Goal: Information Seeking & Learning: Learn about a topic

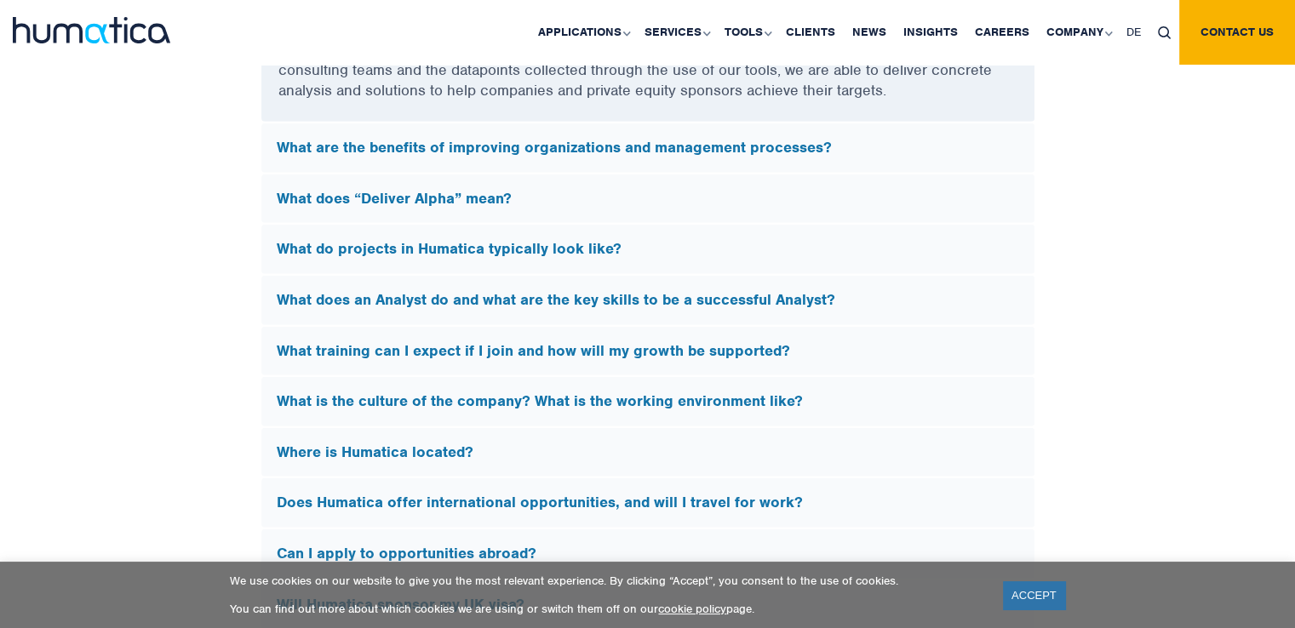
scroll to position [4903, 0]
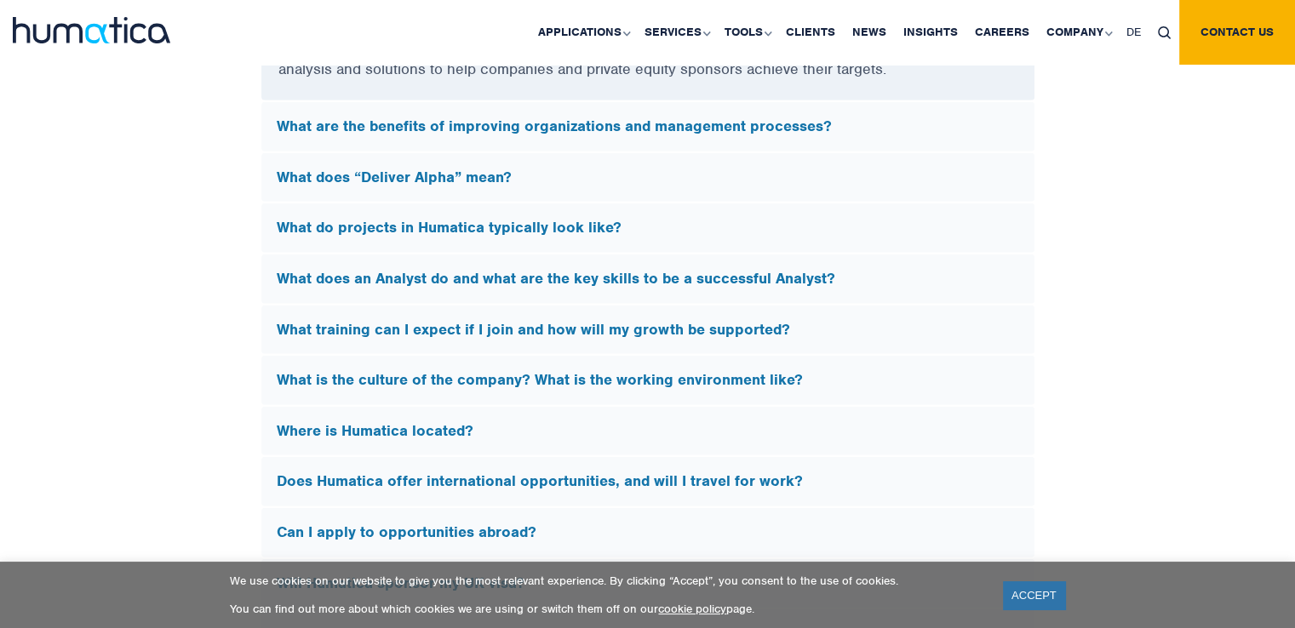
click at [632, 136] on div "What are the benefits of improving organizations and management processes?" at bounding box center [647, 126] width 773 height 49
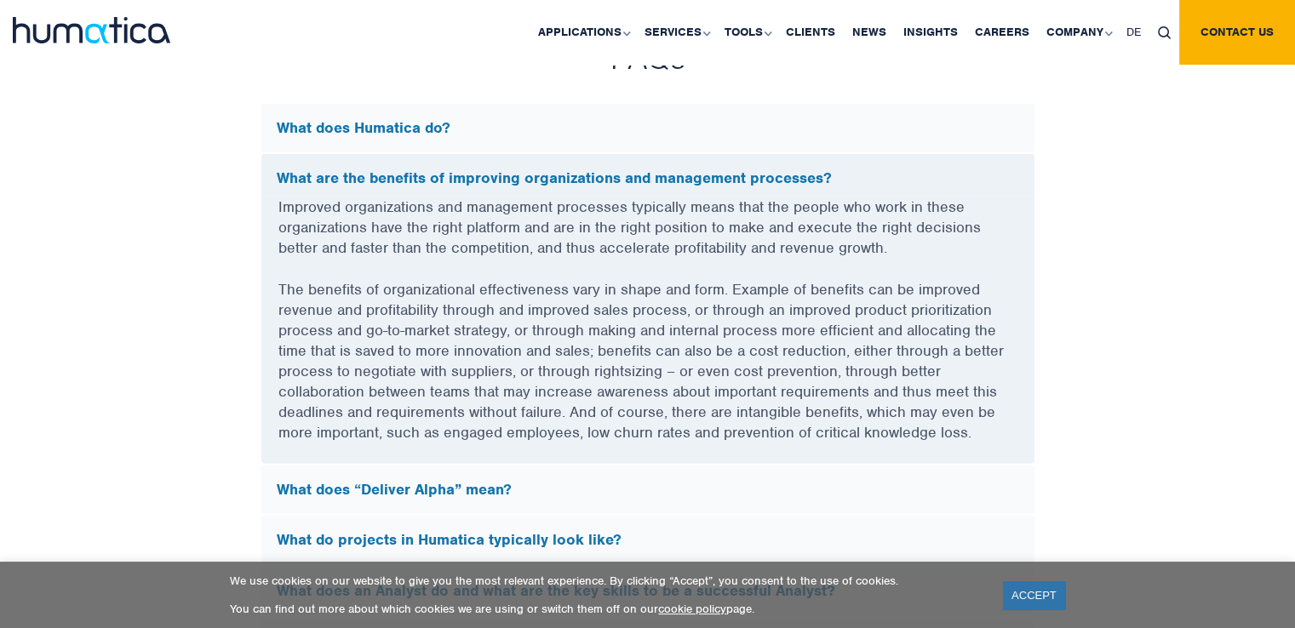
scroll to position [4587, 0]
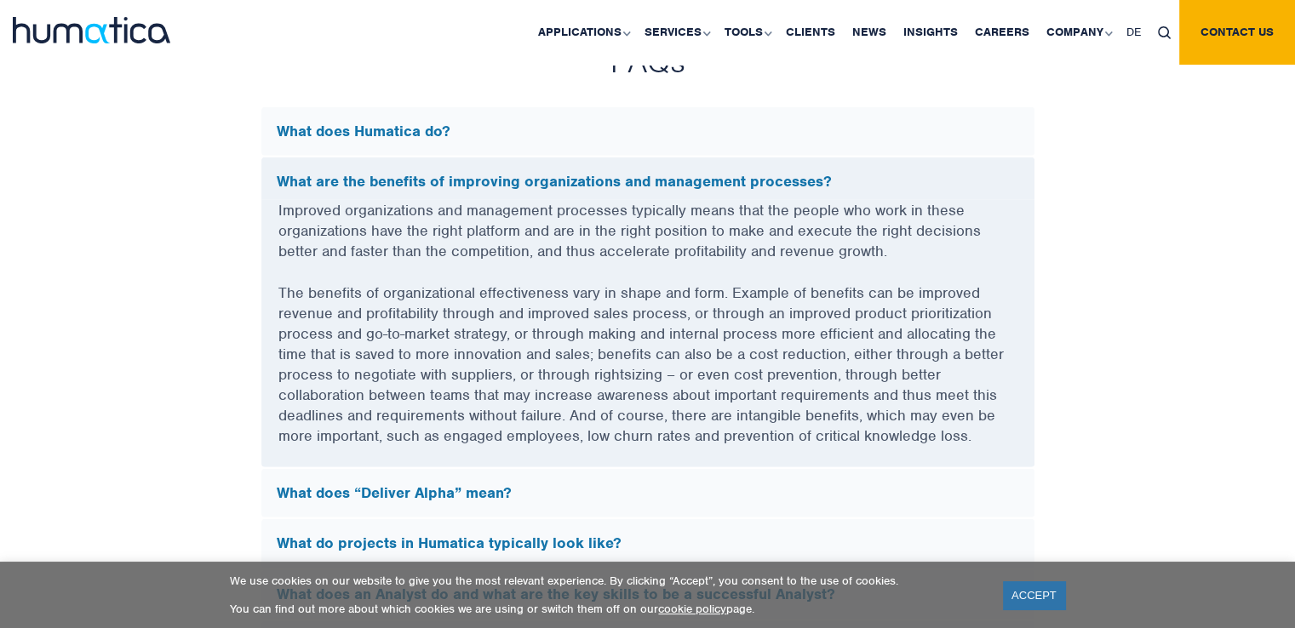
click at [626, 490] on h5 "What does “Deliver Alpha” mean?" at bounding box center [648, 493] width 742 height 19
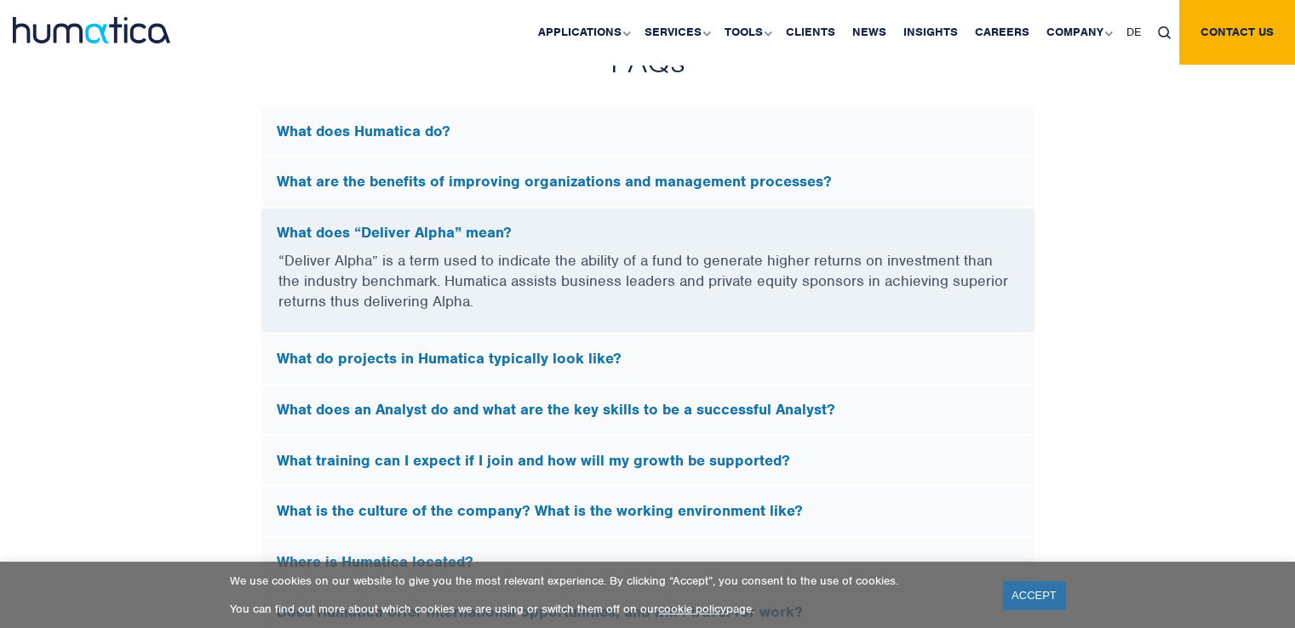
click at [644, 360] on h5 "What do projects in Humatica typically look like?" at bounding box center [648, 359] width 742 height 19
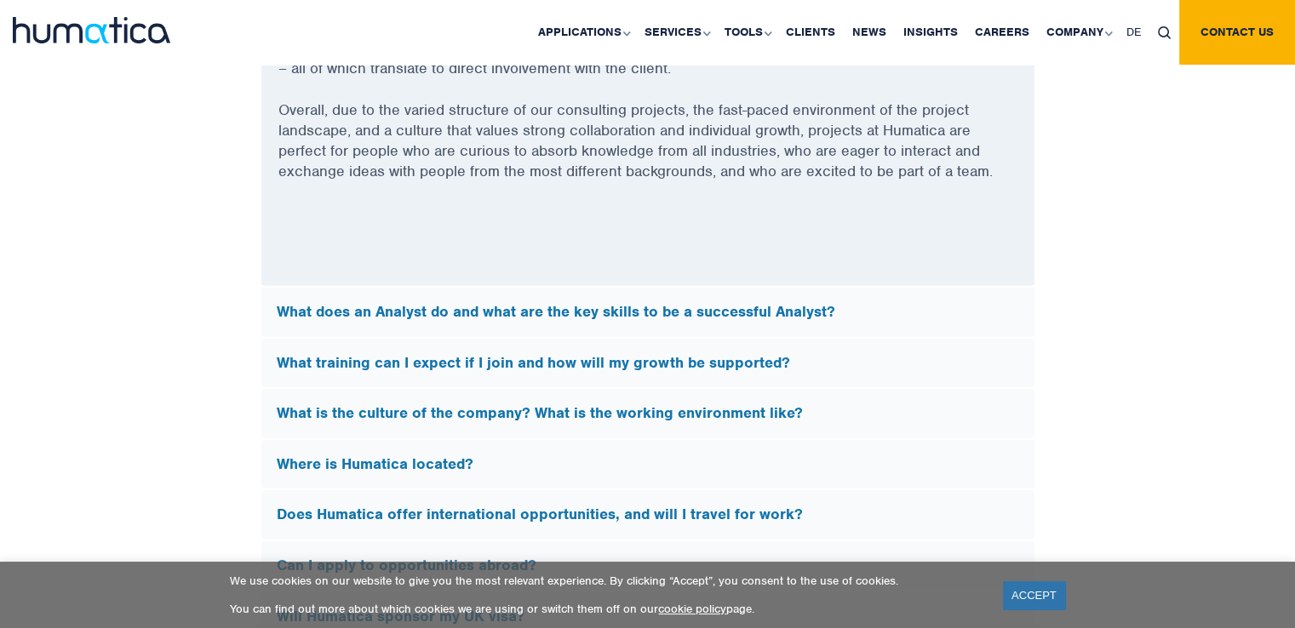
scroll to position [5072, 0]
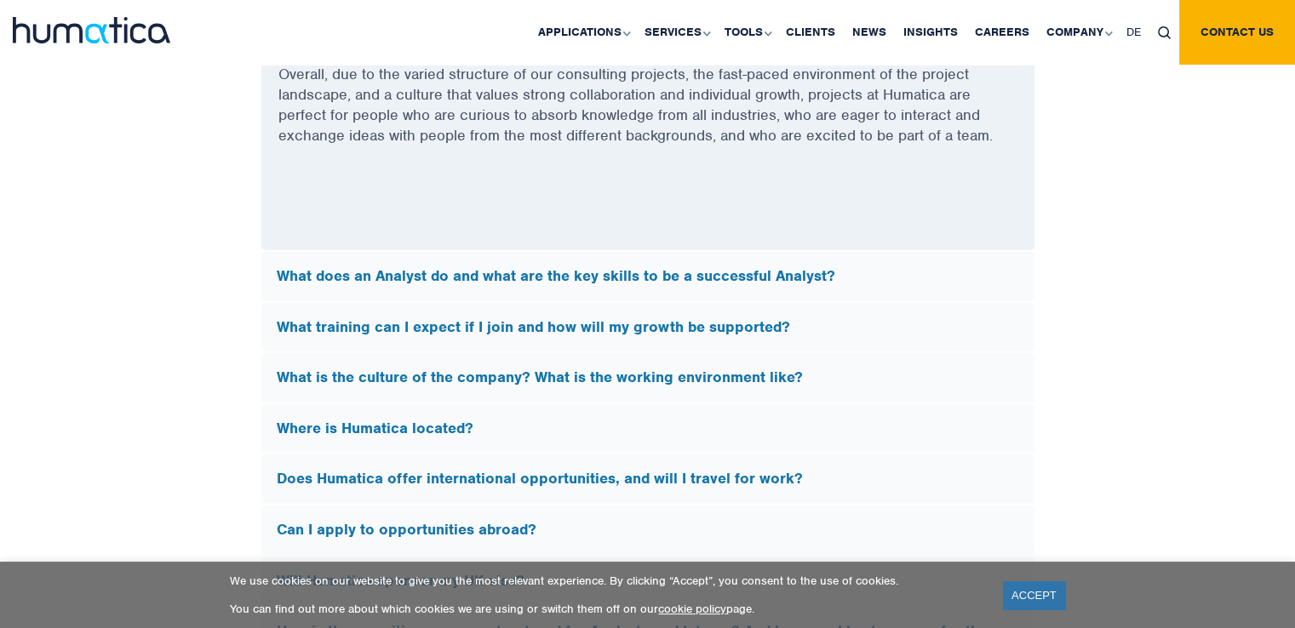
click at [620, 278] on h5 "What does an Analyst do and what are the key skills to be a successful Analyst?" at bounding box center [648, 276] width 742 height 19
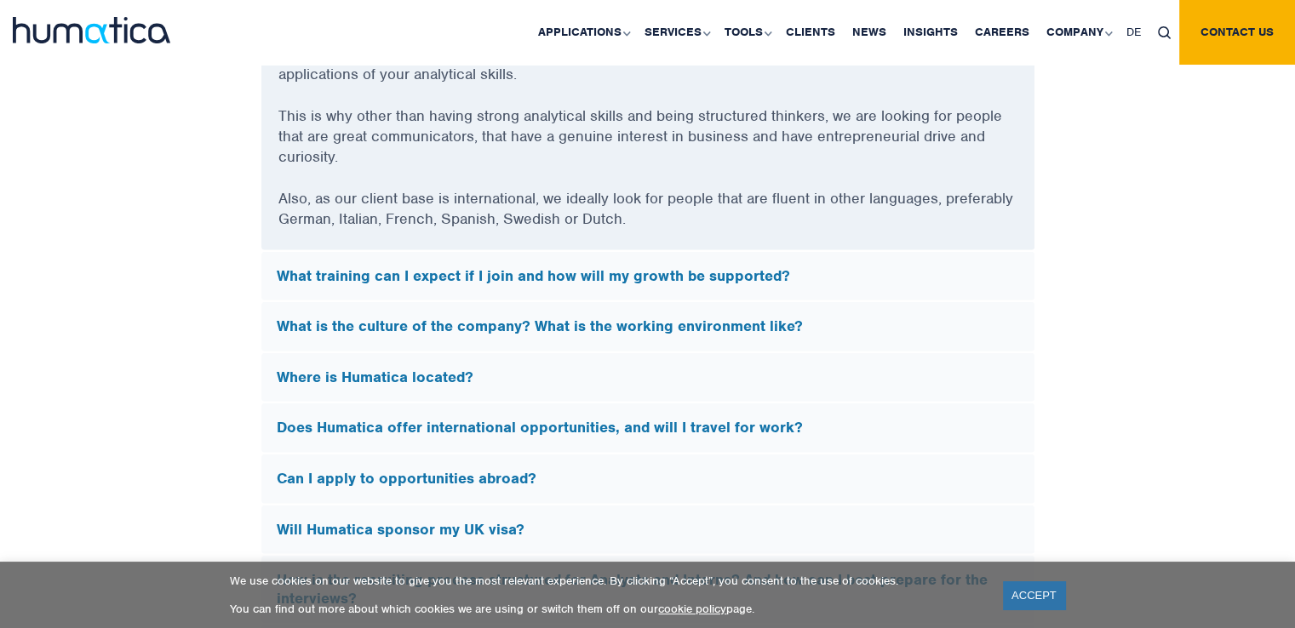
scroll to position [5090, 0]
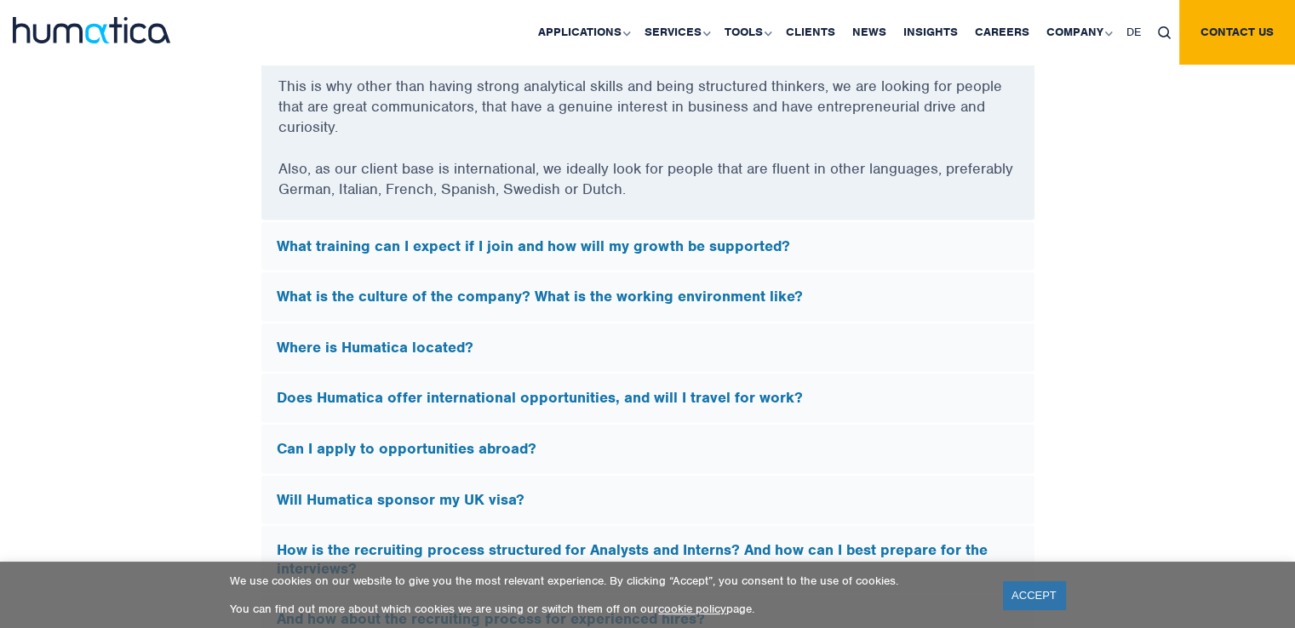
click at [669, 238] on h5 "What training can I expect if I join and how will my growth be supported?" at bounding box center [648, 247] width 742 height 19
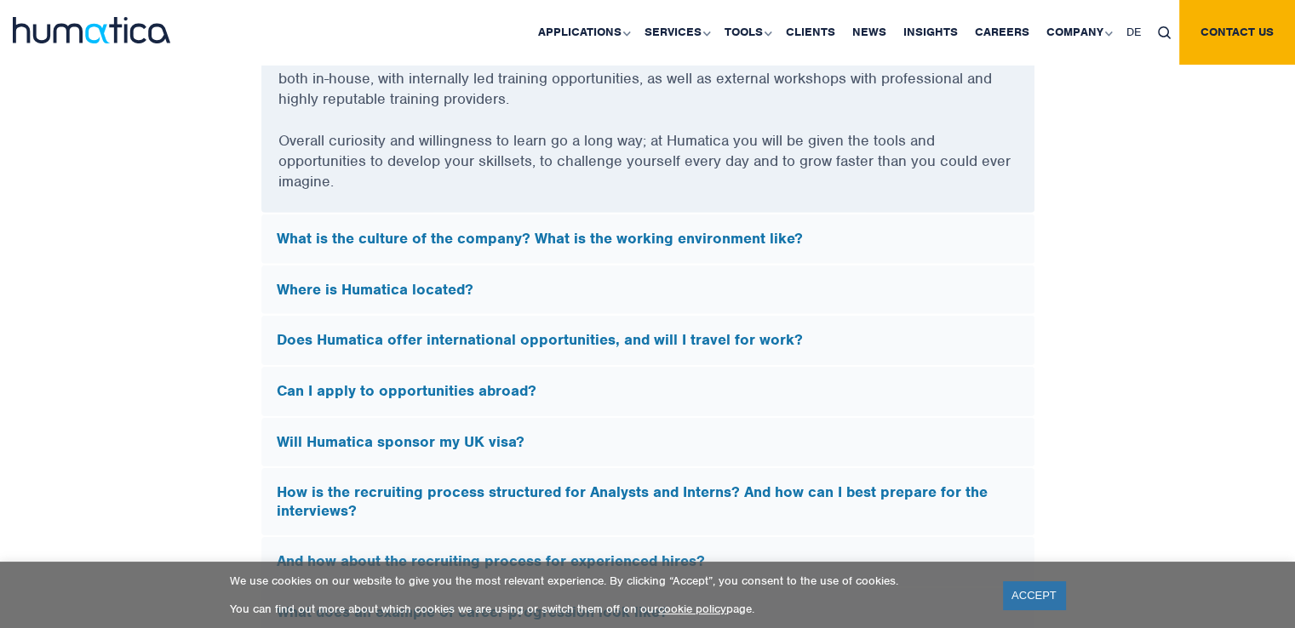
scroll to position [5312, 0]
click at [711, 243] on div "What is the culture of the company? What is the working environment like?" at bounding box center [647, 238] width 773 height 49
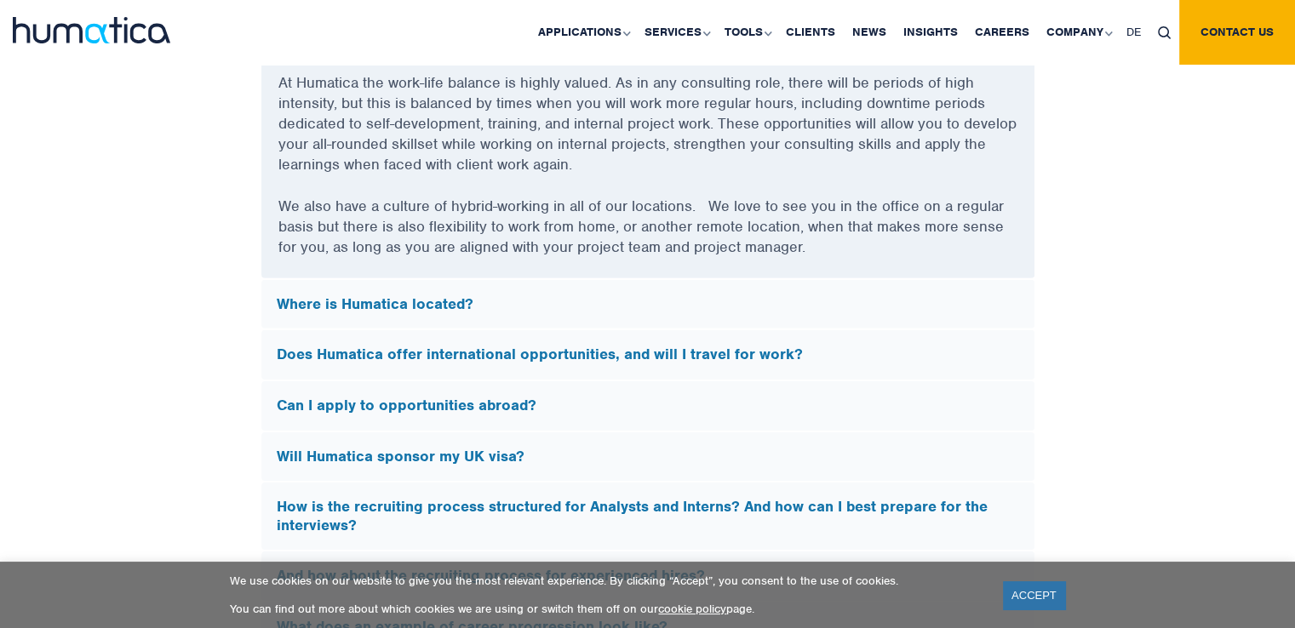
scroll to position [5330, 0]
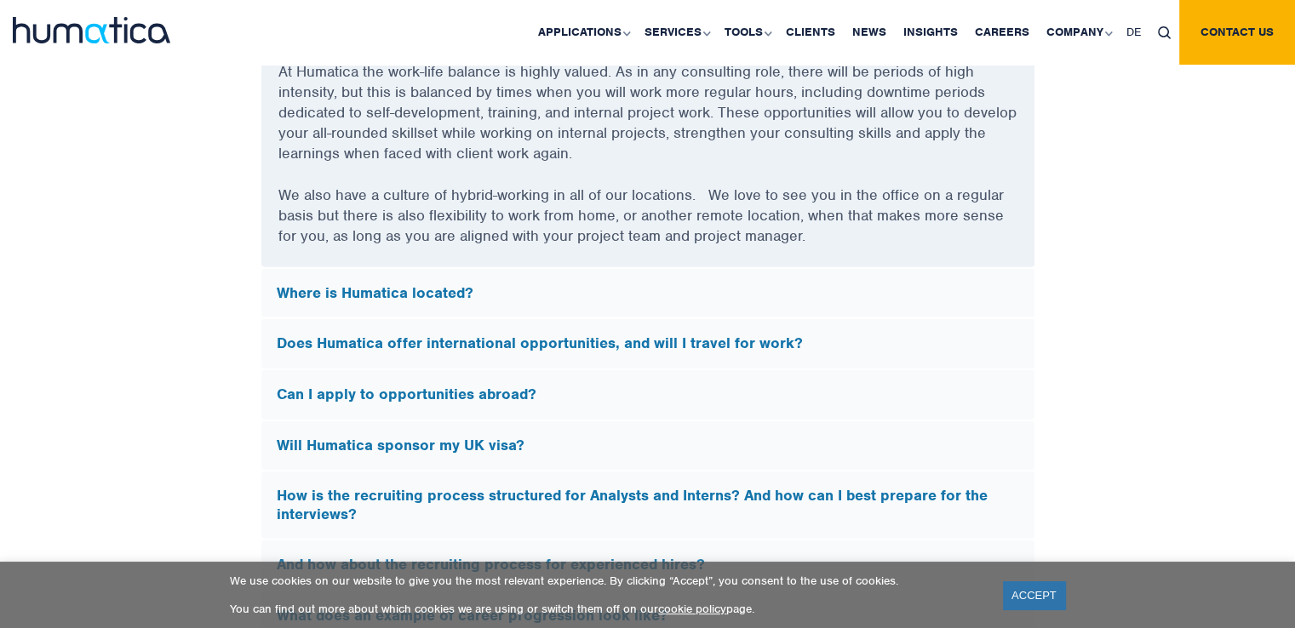
click at [613, 288] on h5 "Where is Humatica located?" at bounding box center [648, 293] width 742 height 19
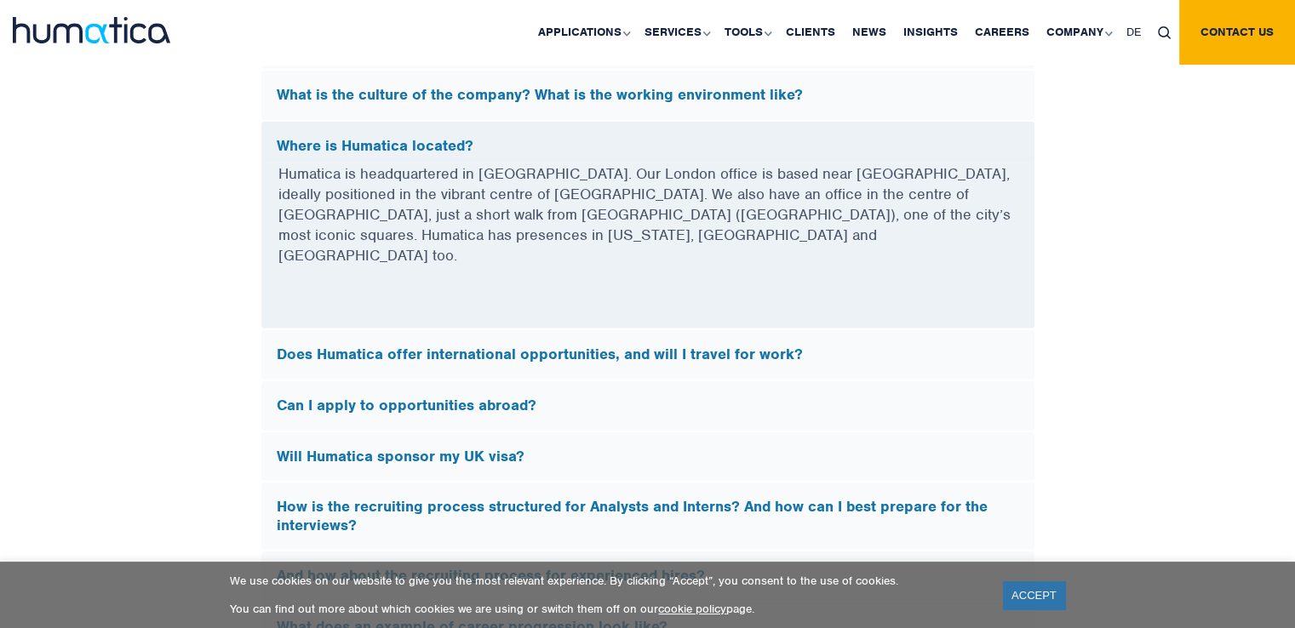
scroll to position [4929, 0]
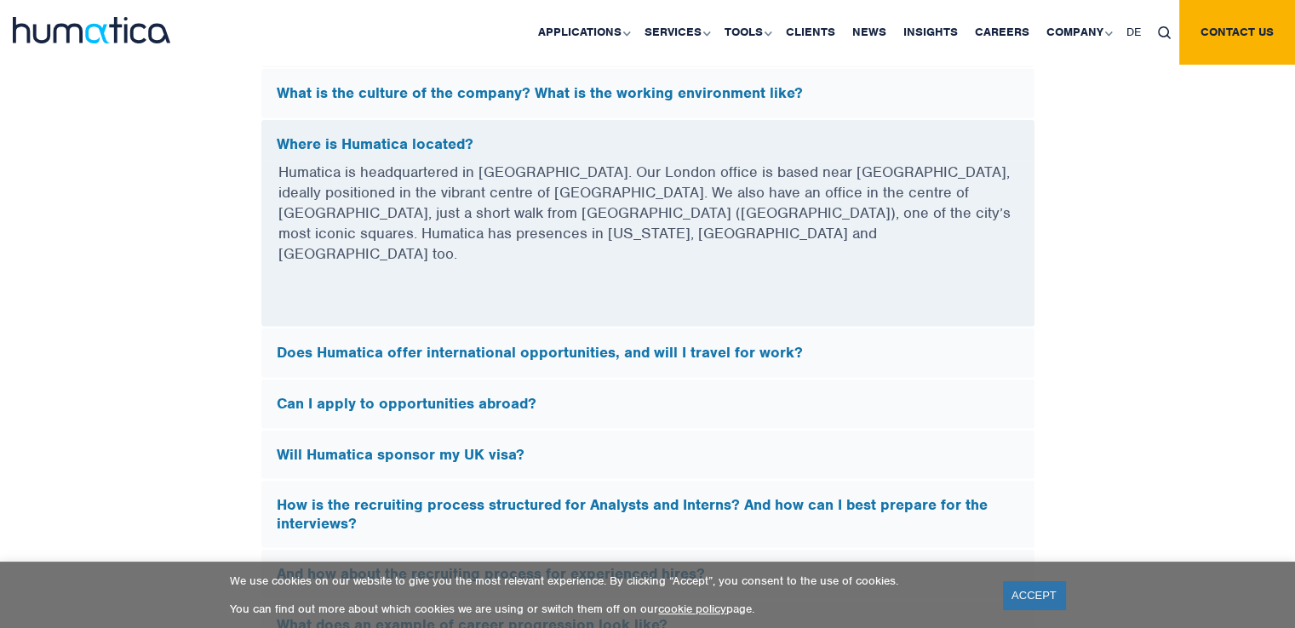
click at [649, 344] on h5 "Does Humatica offer international opportunities, and will I travel for work?" at bounding box center [648, 353] width 742 height 19
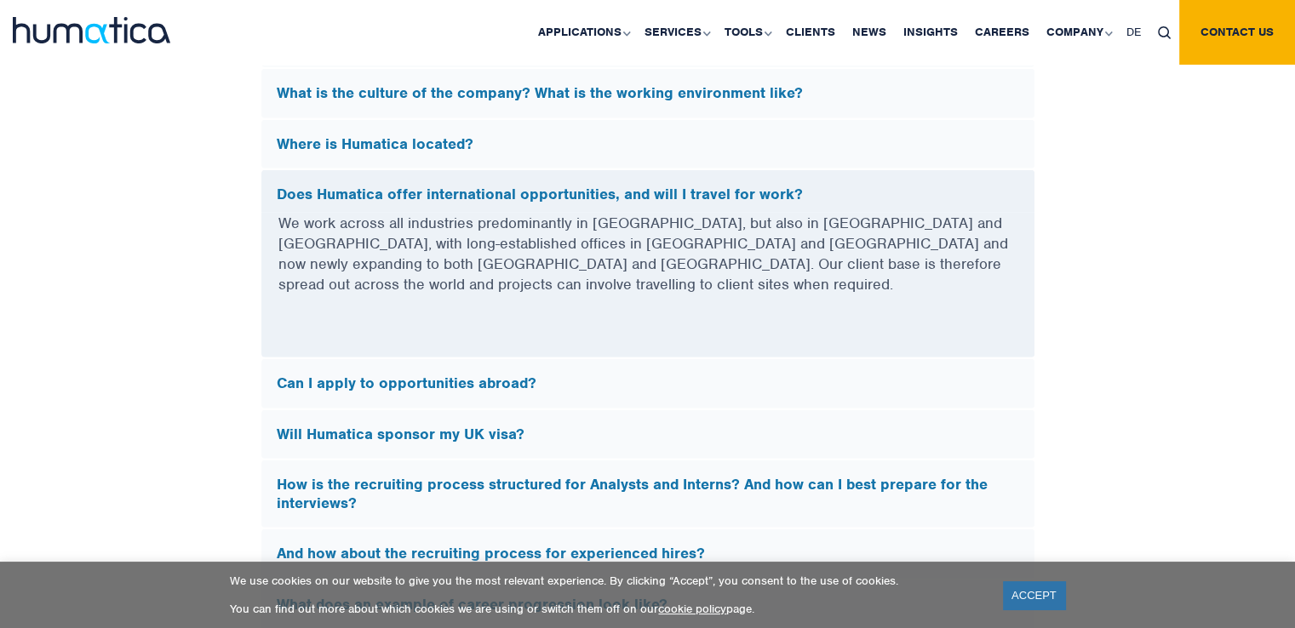
click at [650, 375] on h5 "Can I apply to opportunities abroad?" at bounding box center [648, 384] width 742 height 19
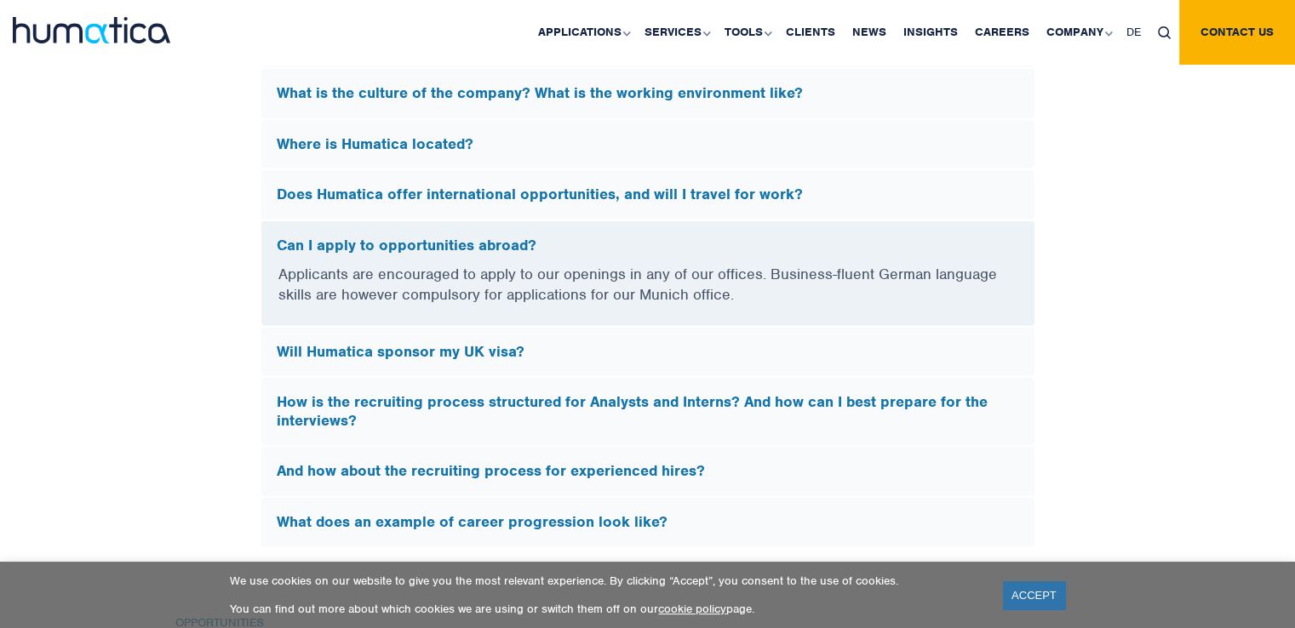
click at [650, 352] on h5 "Will Humatica sponsor my UK visa?" at bounding box center [648, 352] width 742 height 19
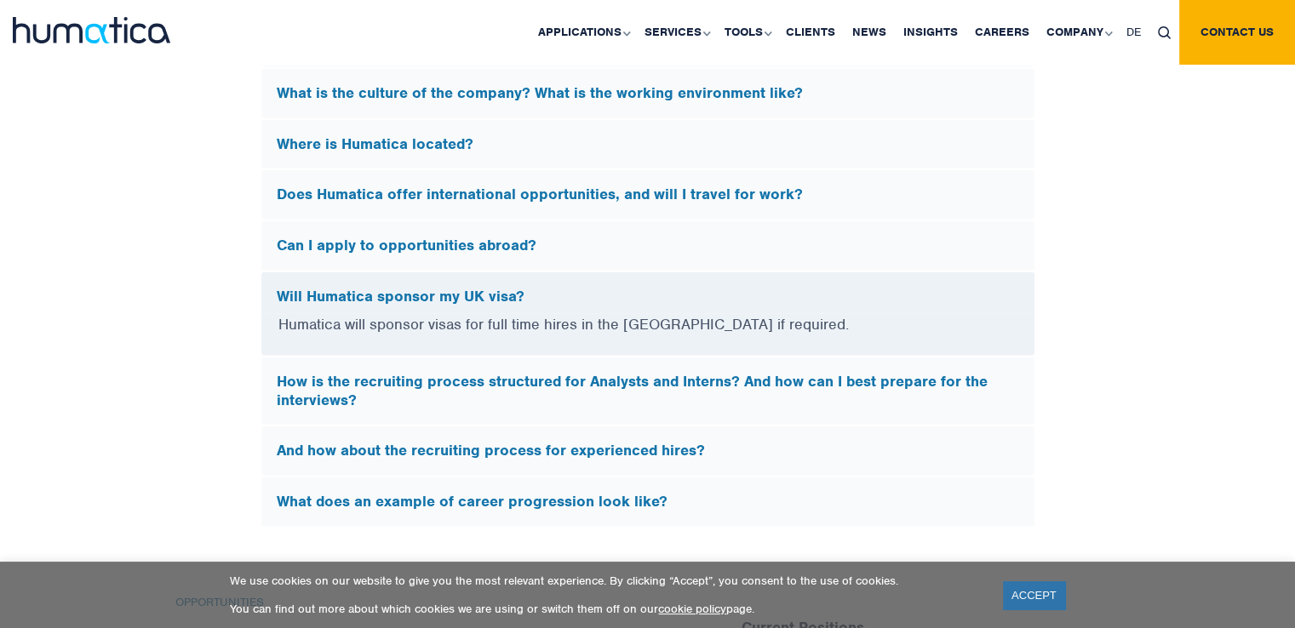
click at [648, 381] on h5 "How is the recruiting process structured for Analysts and Interns? And how can …" at bounding box center [648, 391] width 742 height 37
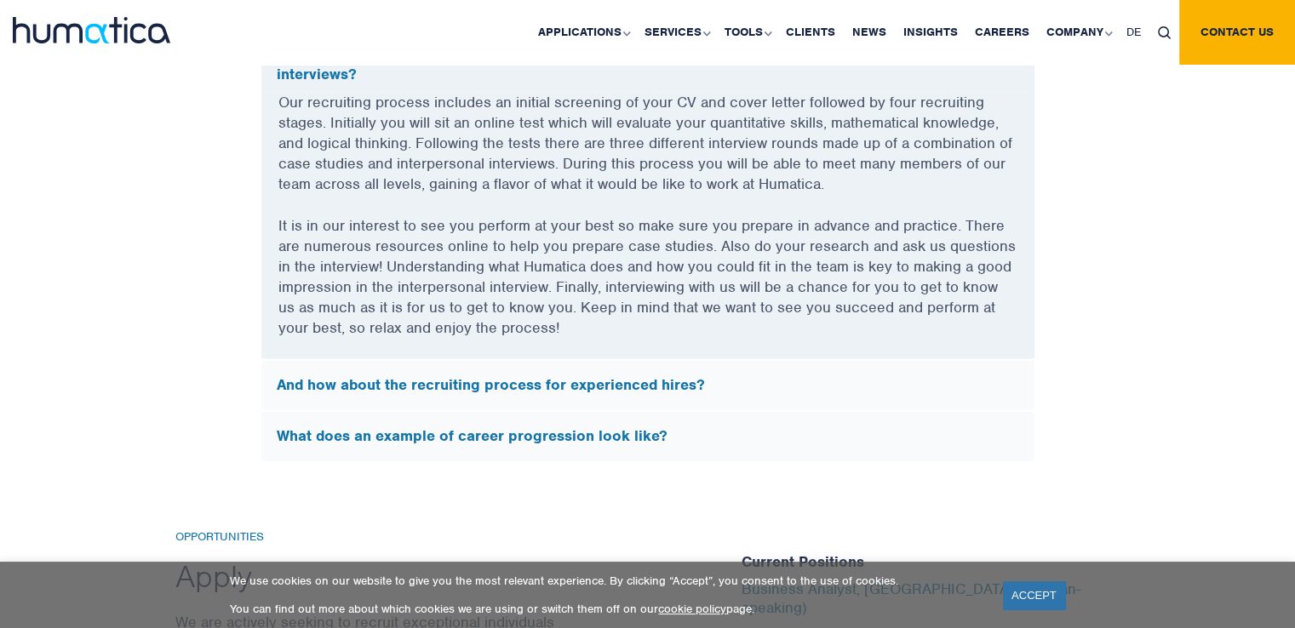
scroll to position [5221, 0]
click at [650, 379] on h5 "And how about the recruiting process for experienced hires?" at bounding box center [648, 384] width 742 height 19
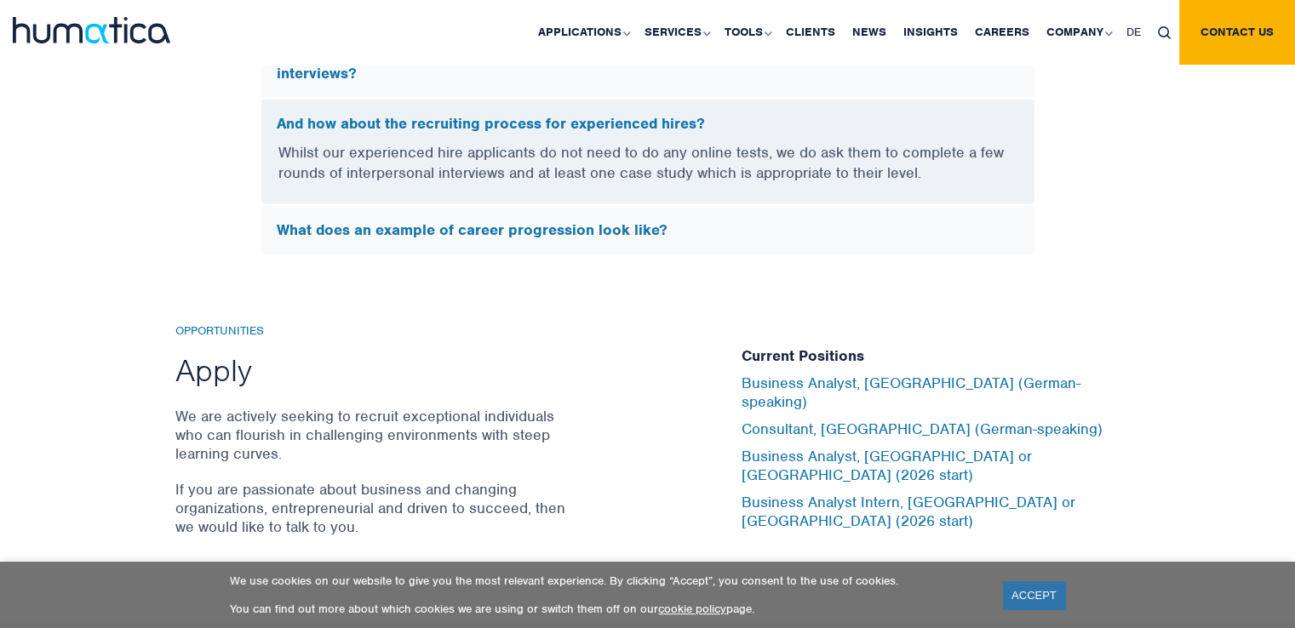
click at [615, 230] on h5 "What does an example of career progression look like?" at bounding box center [648, 230] width 742 height 19
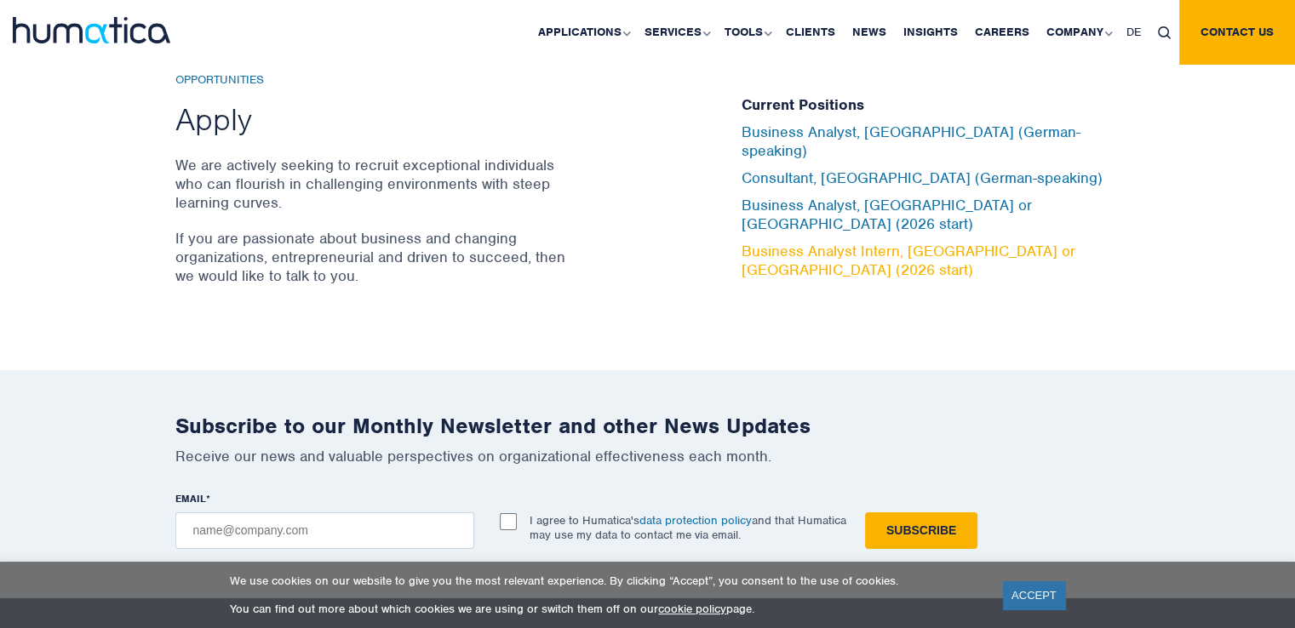
scroll to position [5578, 0]
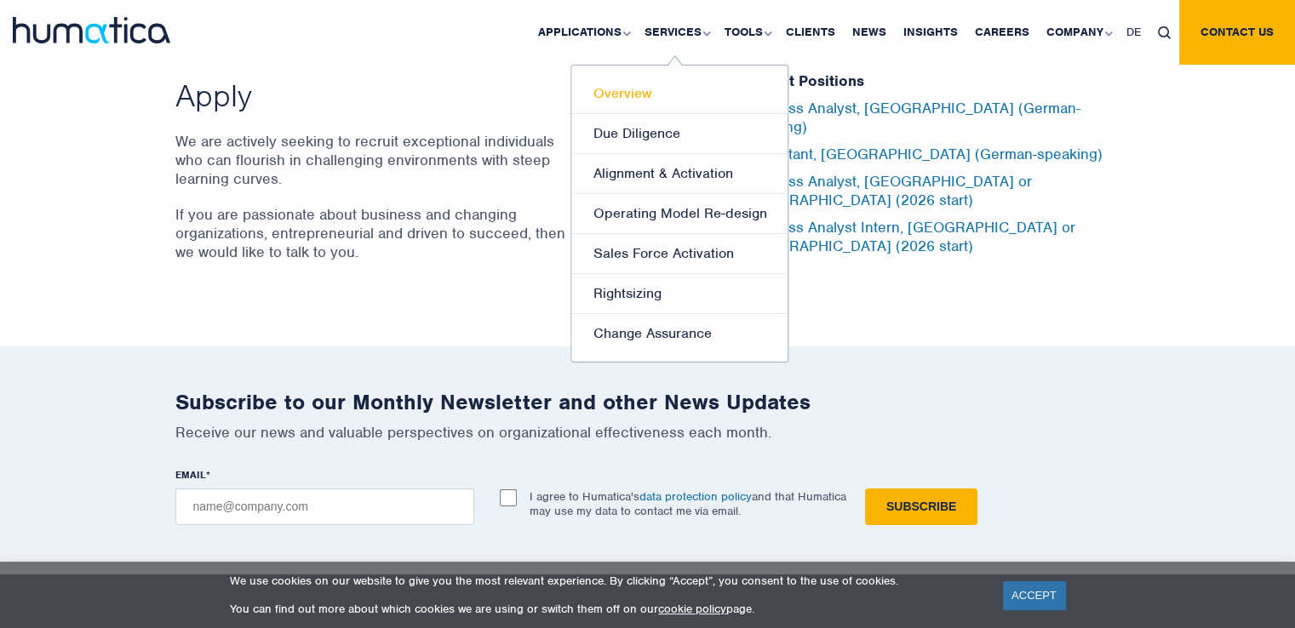
click at [640, 100] on link "Overview" at bounding box center [679, 94] width 216 height 40
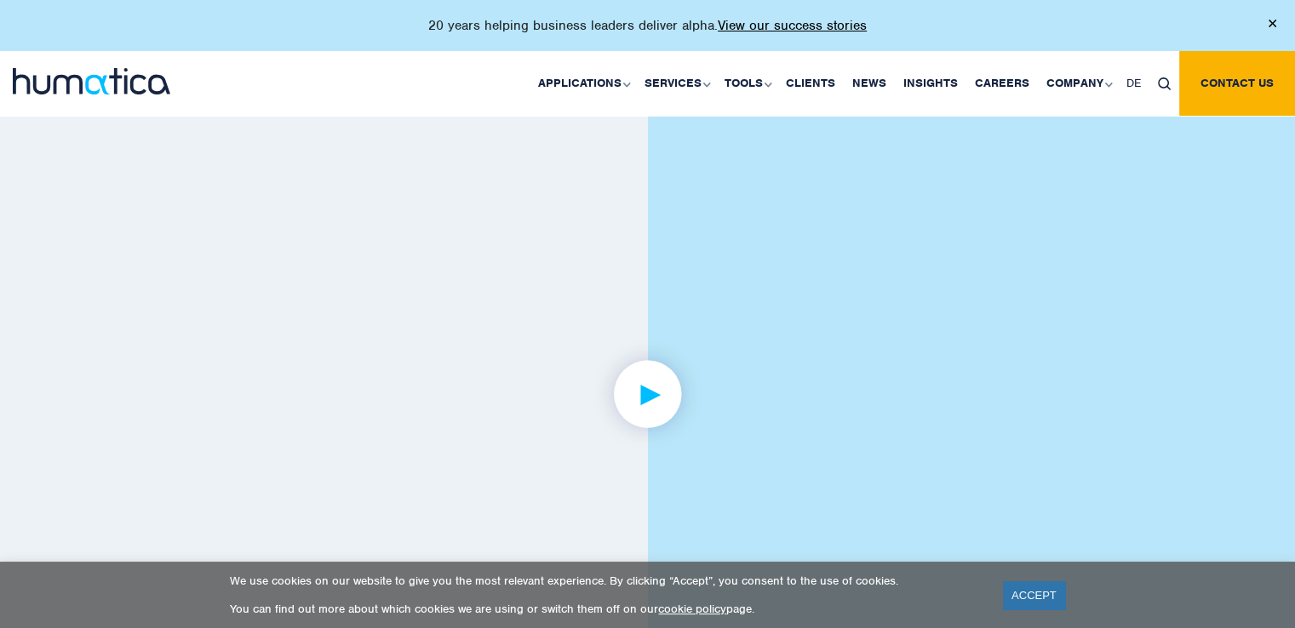
scroll to position [2318, 0]
click at [646, 390] on img at bounding box center [647, 381] width 132 height 132
click at [1032, 594] on link "ACCEPT" at bounding box center [1034, 595] width 62 height 28
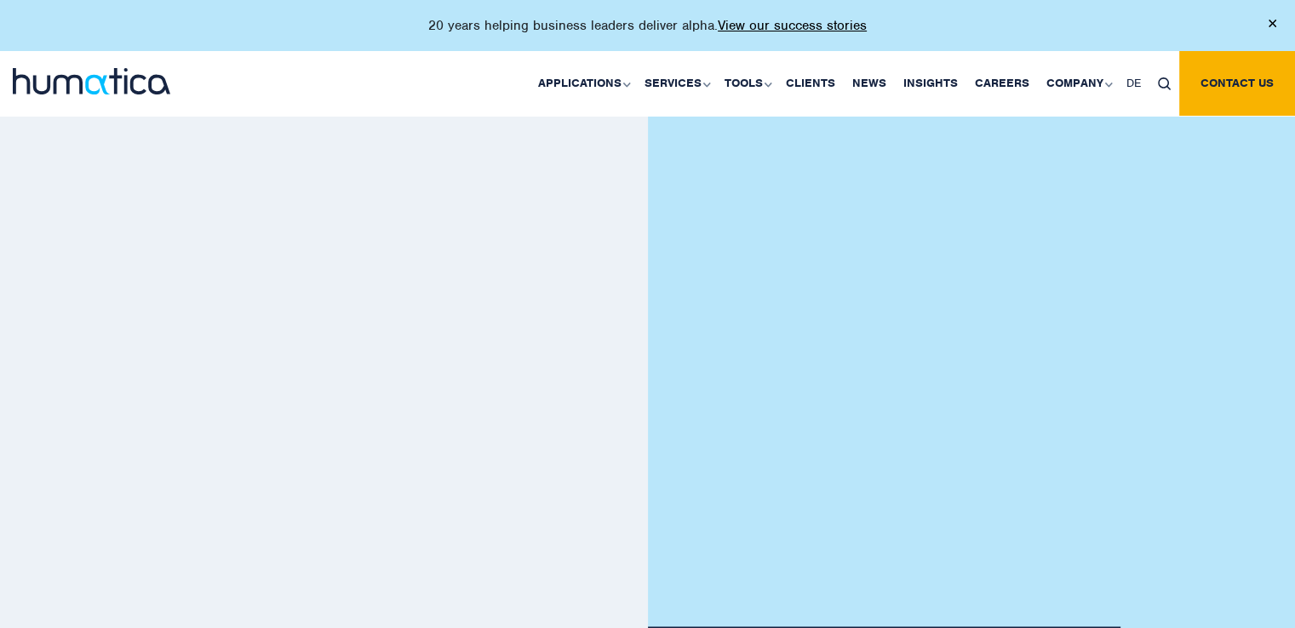
scroll to position [2333, 0]
click at [1270, 20] on img at bounding box center [1272, 24] width 8 height 8
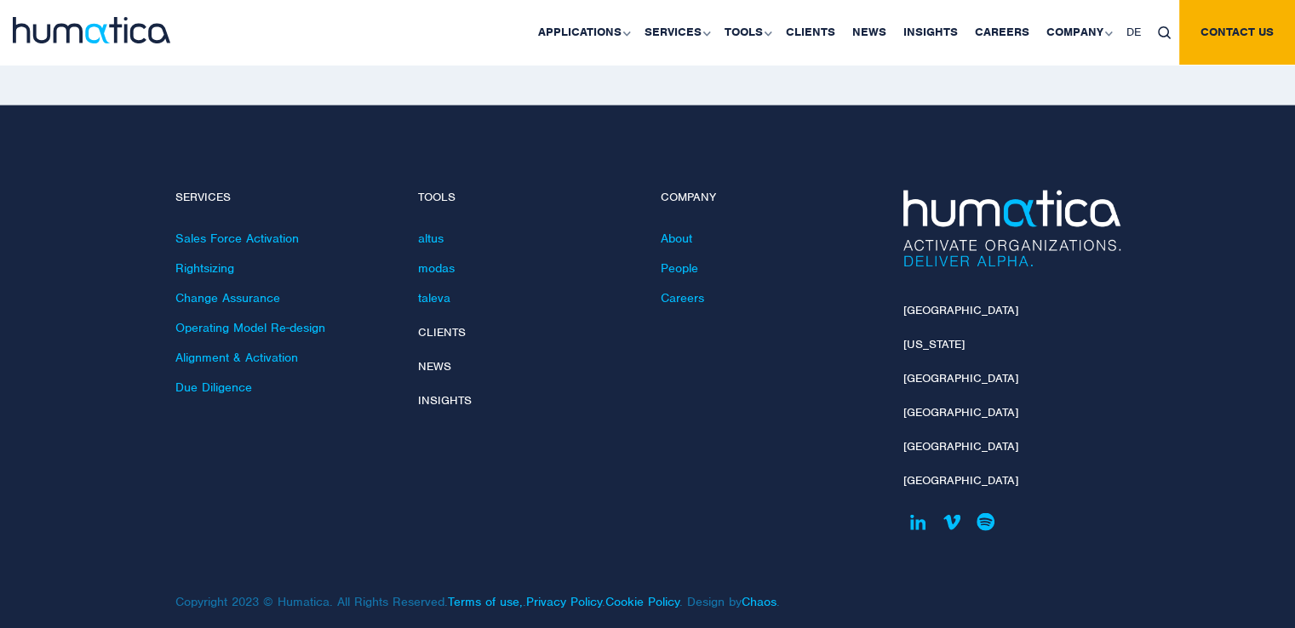
scroll to position [3585, 0]
